Goal: Subscribe to service/newsletter

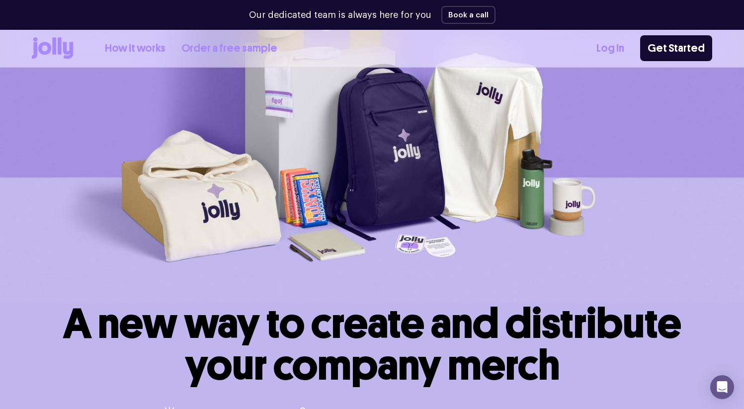
scroll to position [265, 0]
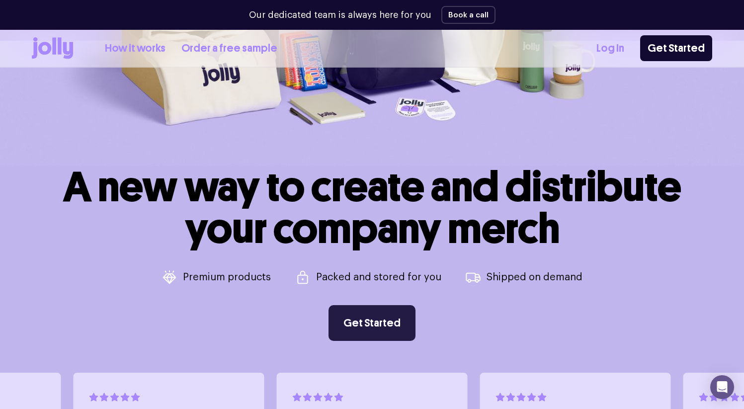
click at [373, 326] on link "Get Started" at bounding box center [372, 323] width 87 height 36
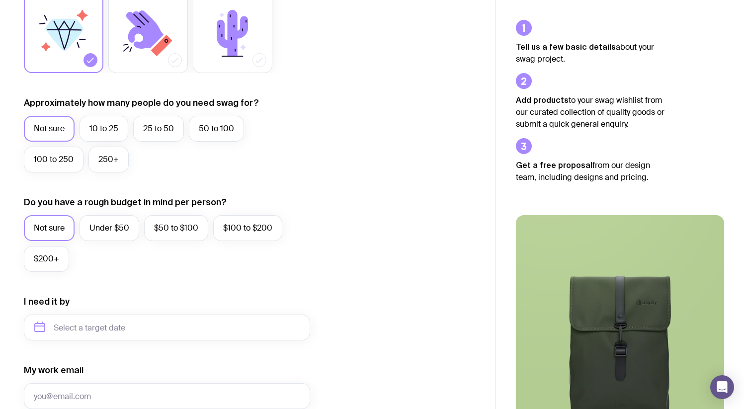
scroll to position [79, 0]
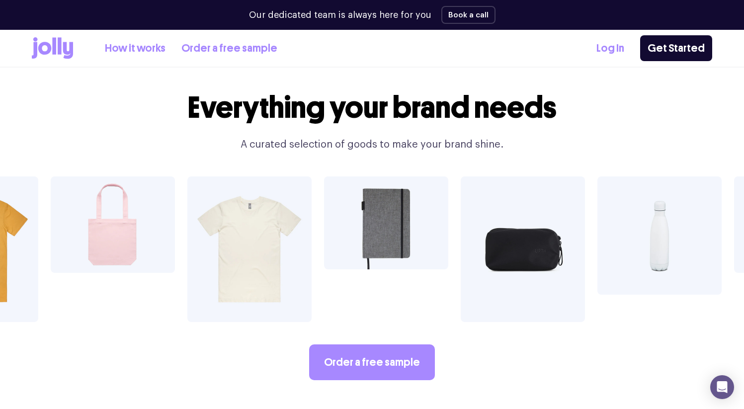
scroll to position [1649, 0]
